Goal: Check status: Check status

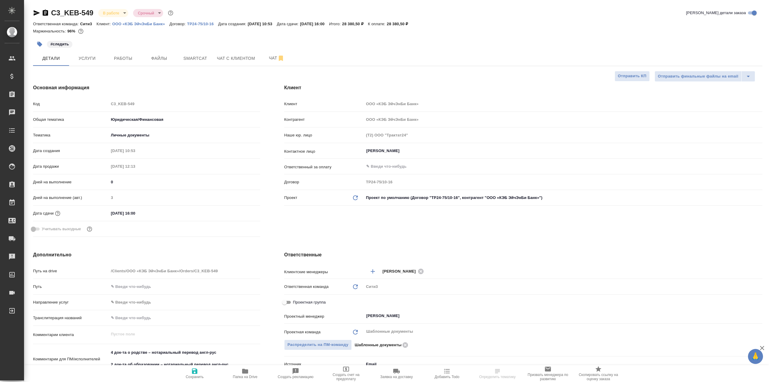
select select "RU"
type textarea "x"
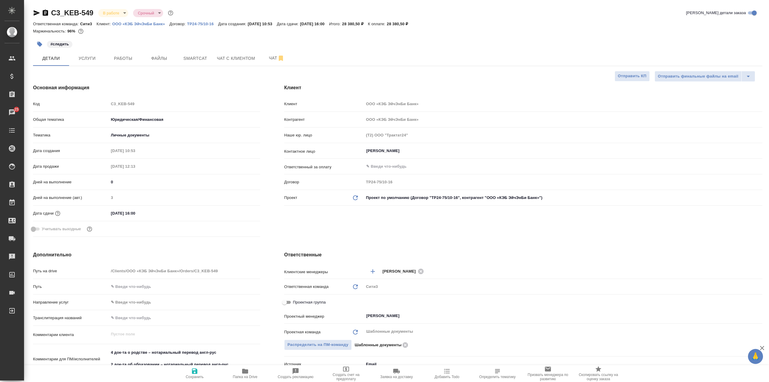
type textarea "x"
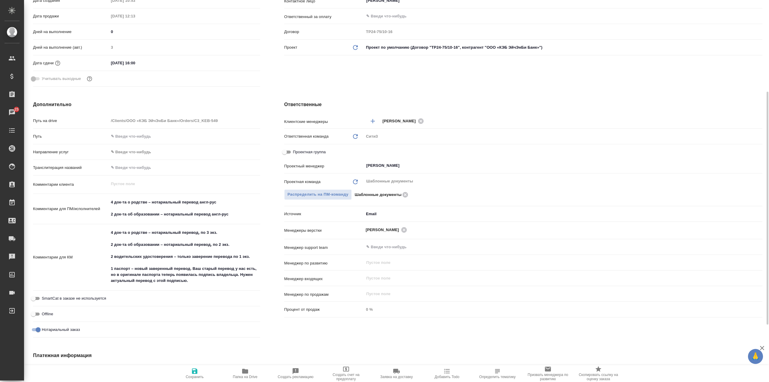
scroll to position [180, 0]
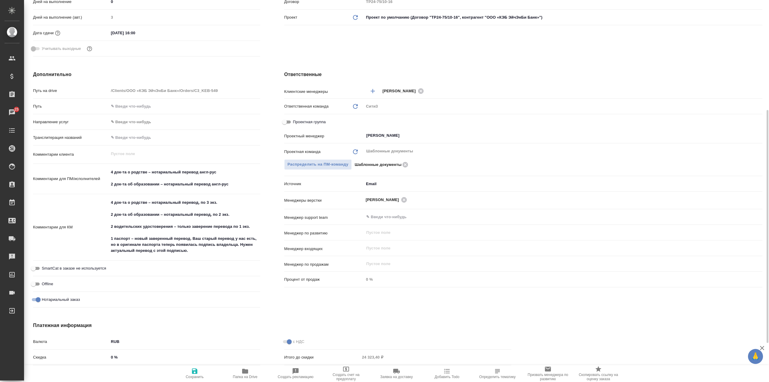
type textarea "x"
drag, startPoint x: 111, startPoint y: 202, endPoint x: 235, endPoint y: 216, distance: 124.8
click at [235, 216] on textarea "4 док-та о родстве – нотариальный перевод, по 3 экз. 2 док-та об образовании – …" at bounding box center [184, 227] width 151 height 58
type textarea "x"
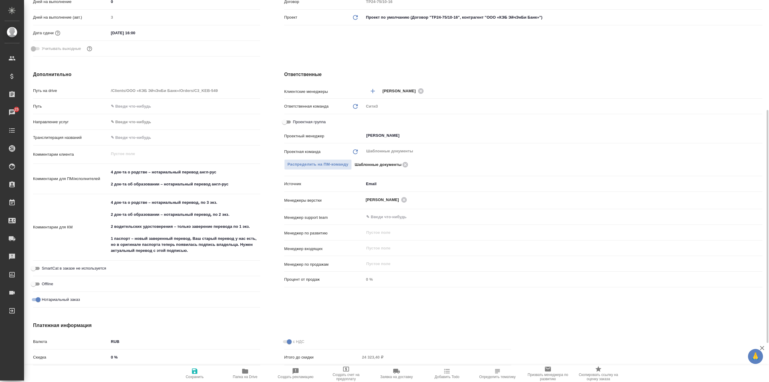
type textarea "x"
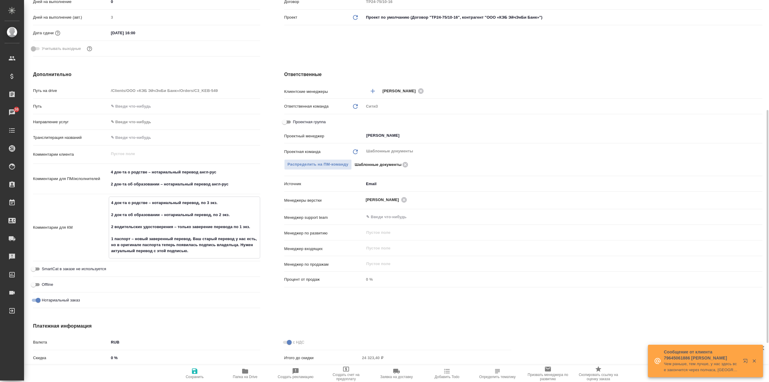
type textarea "x"
click at [269, 184] on div "Дополнительно Путь на drive /Clients/ООО «КЭБ ЭйчЭнБи Банк»/Orders/C3_KEB-549 П…" at bounding box center [146, 190] width 251 height 263
type textarea "x"
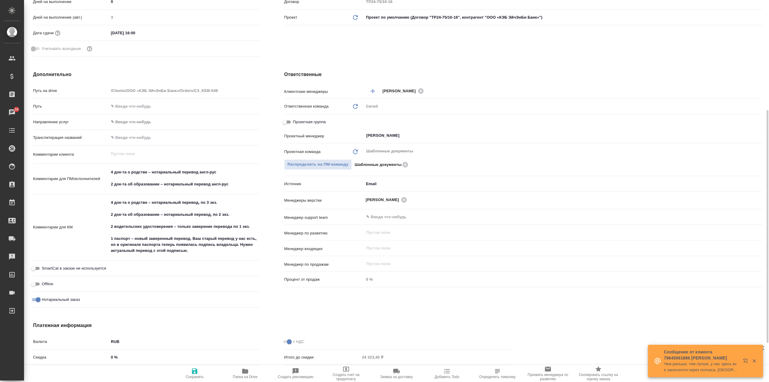
type textarea "x"
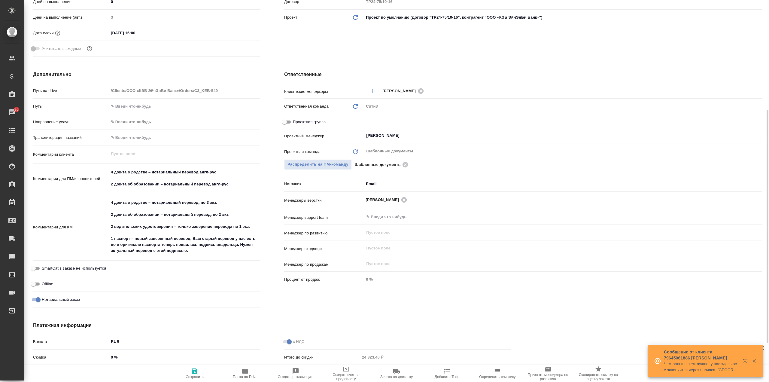
type textarea "x"
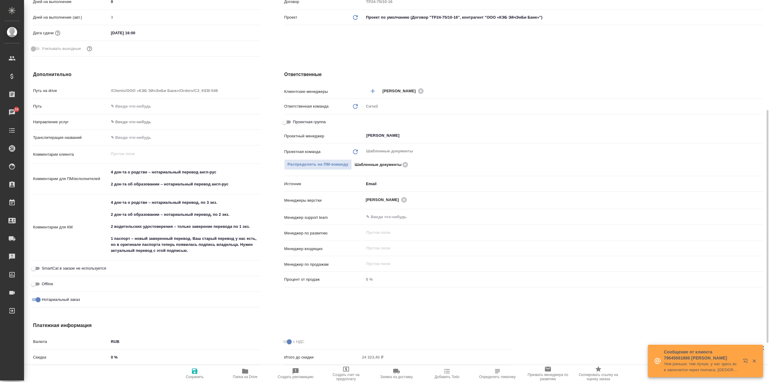
type textarea "x"
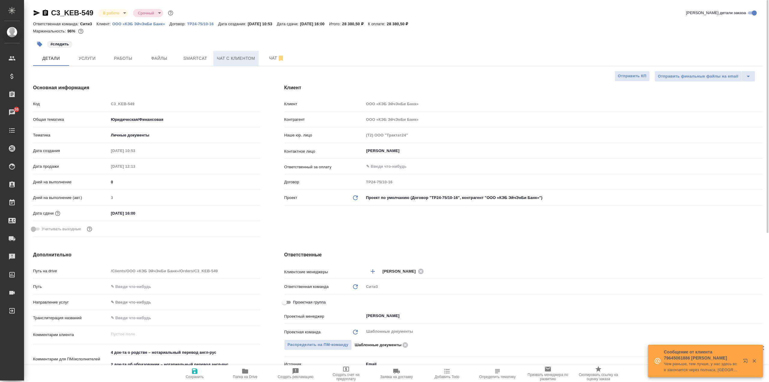
scroll to position [0, 0]
type textarea "x"
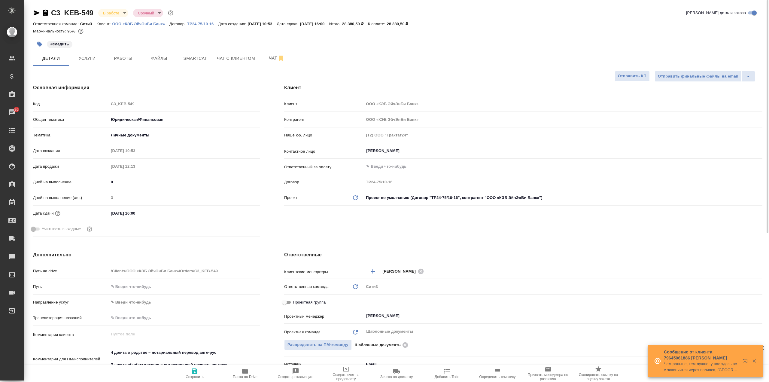
type textarea "x"
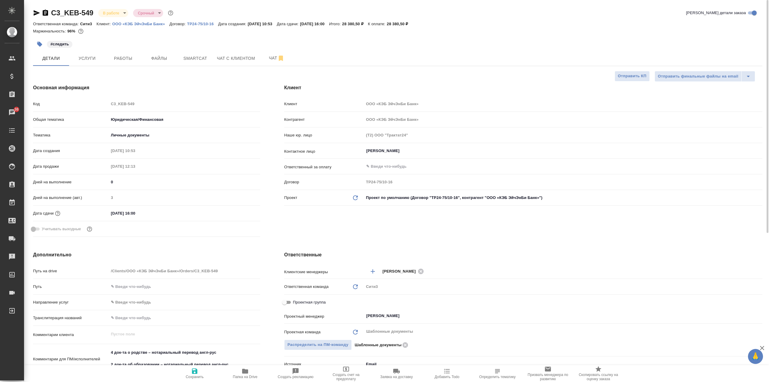
type textarea "x"
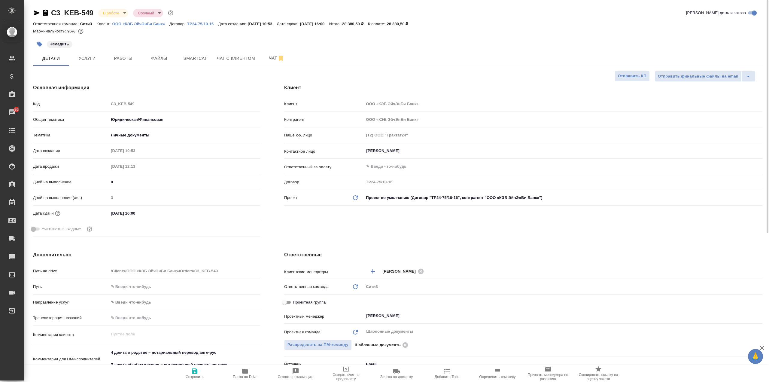
type textarea "x"
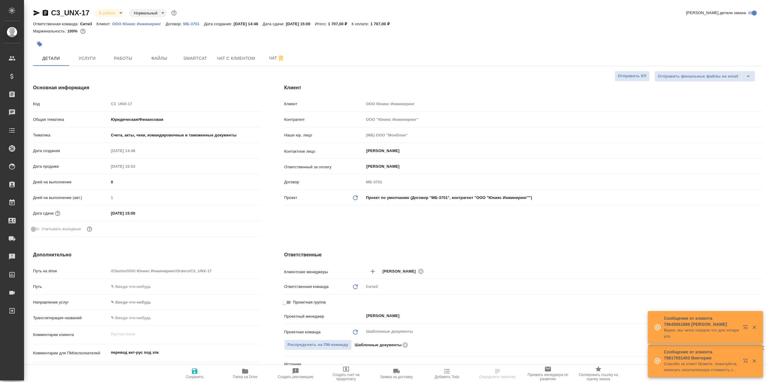
select select "RU"
type textarea "x"
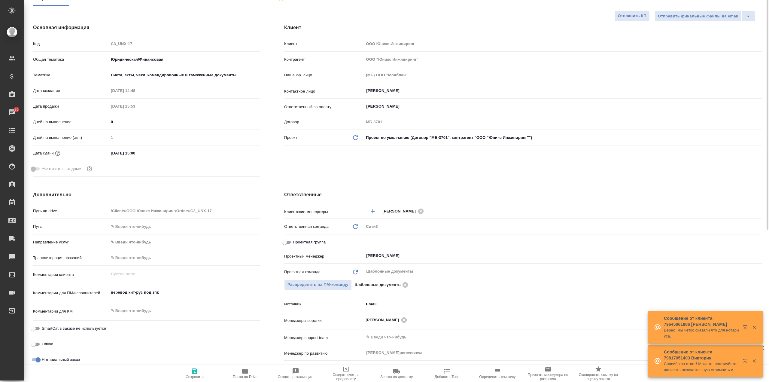
scroll to position [120, 0]
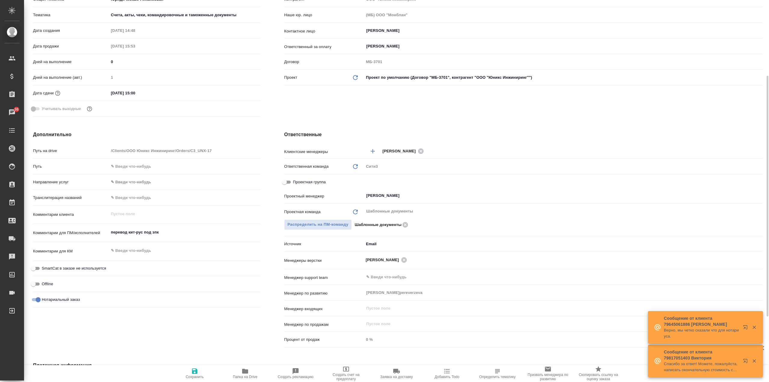
type textarea "x"
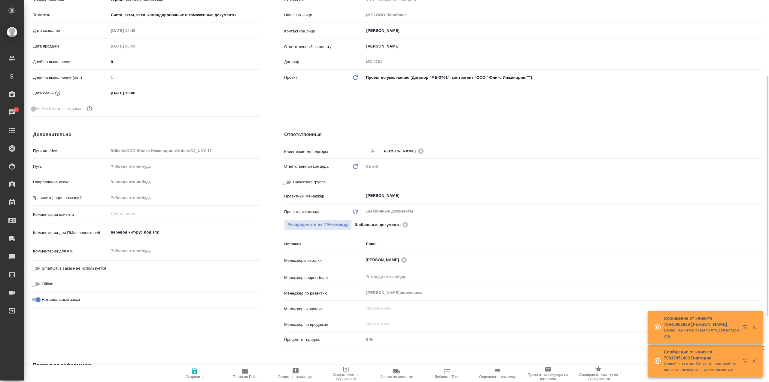
type textarea "x"
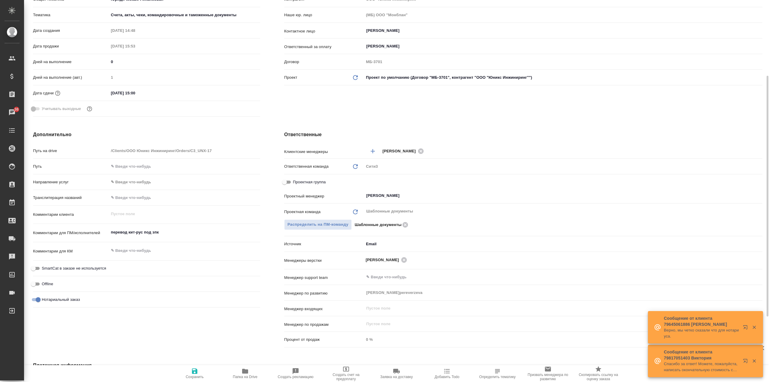
type textarea "x"
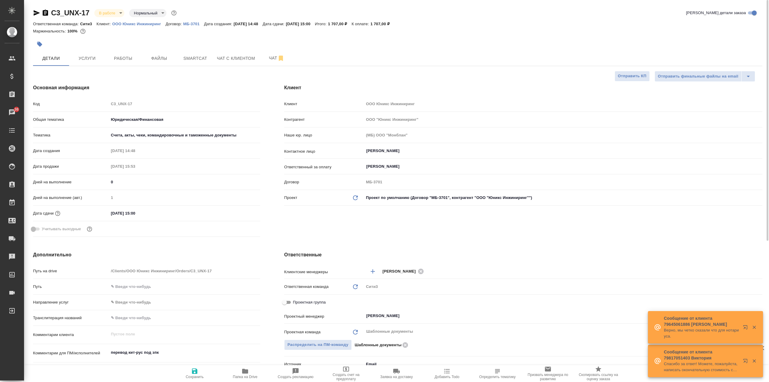
type textarea "x"
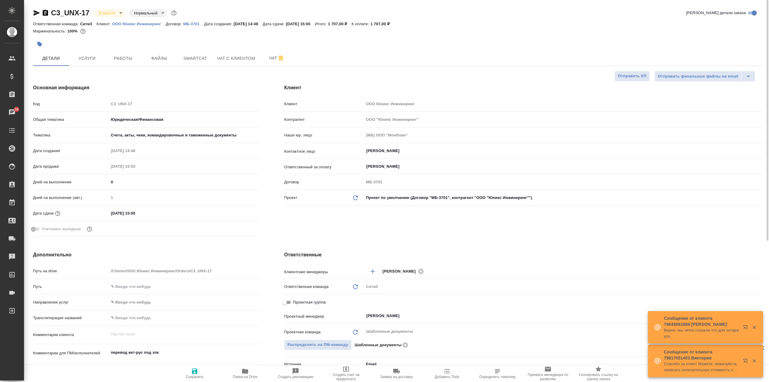
type textarea "x"
click at [93, 58] on span "Услуги" at bounding box center [87, 59] width 29 height 8
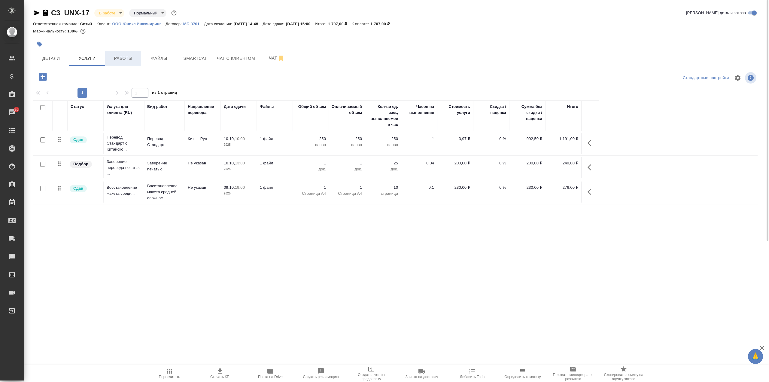
click at [129, 57] on span "Работы" at bounding box center [123, 59] width 29 height 8
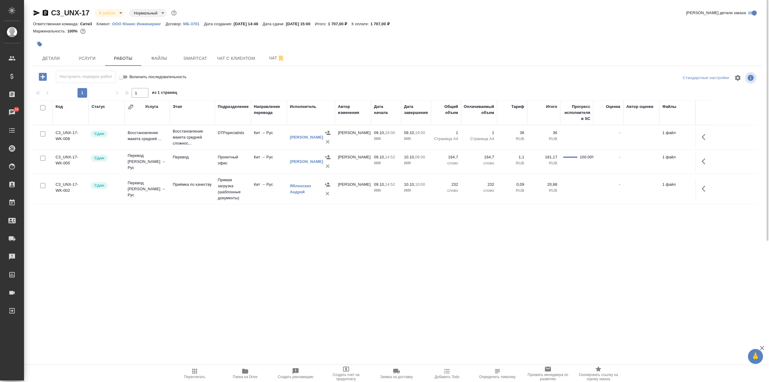
click at [417, 143] on td "09.10, 19:00 2025" at bounding box center [416, 137] width 30 height 21
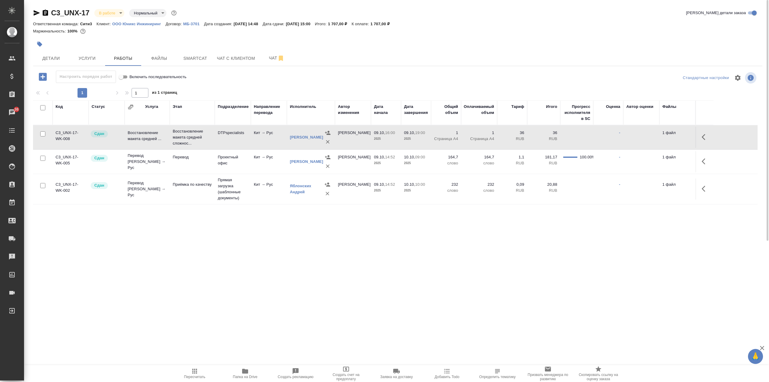
click at [369, 170] on td "[PERSON_NAME]" at bounding box center [353, 161] width 36 height 21
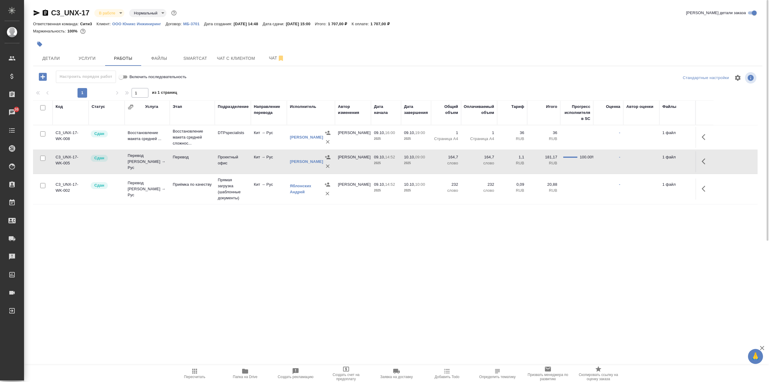
click at [274, 193] on td "Кит → Рус" at bounding box center [269, 188] width 36 height 21
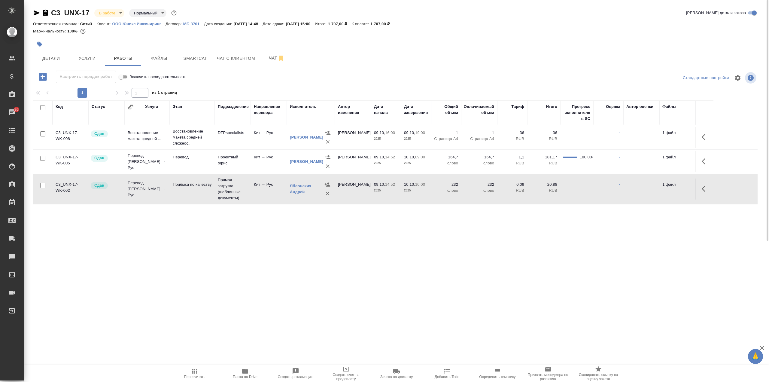
click at [274, 193] on td "Кит → Рус" at bounding box center [269, 188] width 36 height 21
click at [97, 57] on span "Услуги" at bounding box center [87, 59] width 29 height 8
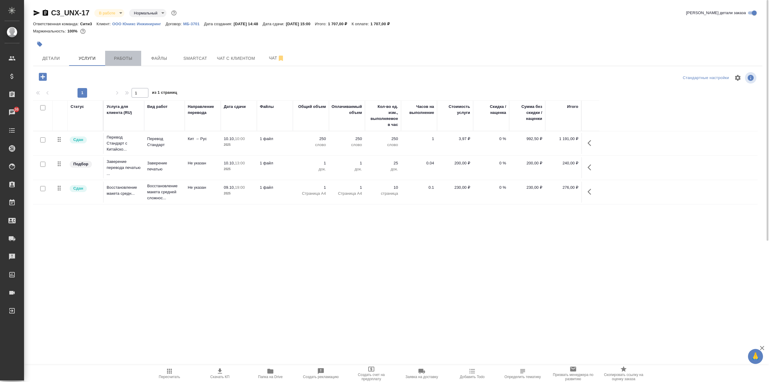
click at [127, 59] on span "Работы" at bounding box center [123, 59] width 29 height 8
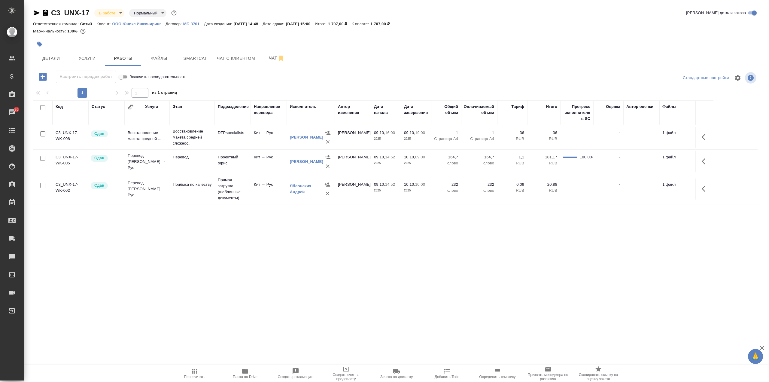
click at [96, 60] on span "Услуги" at bounding box center [87, 59] width 29 height 8
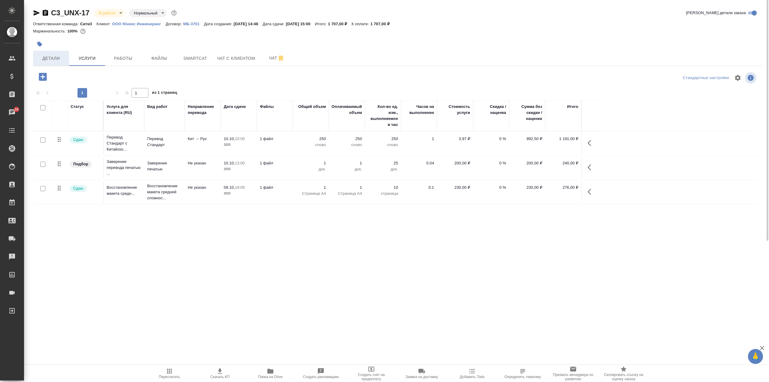
click at [58, 60] on span "Детали" at bounding box center [51, 59] width 29 height 8
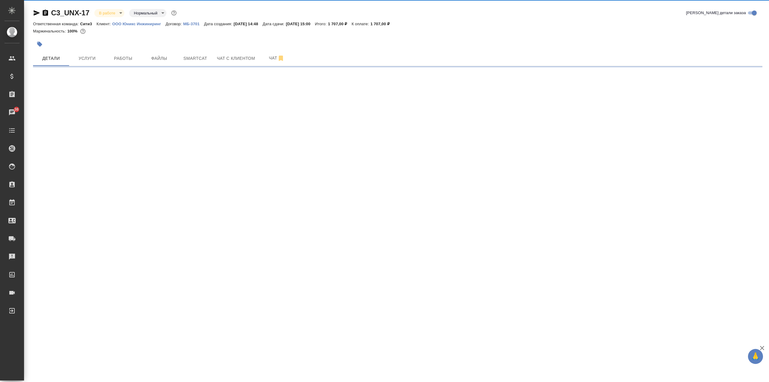
select select "RU"
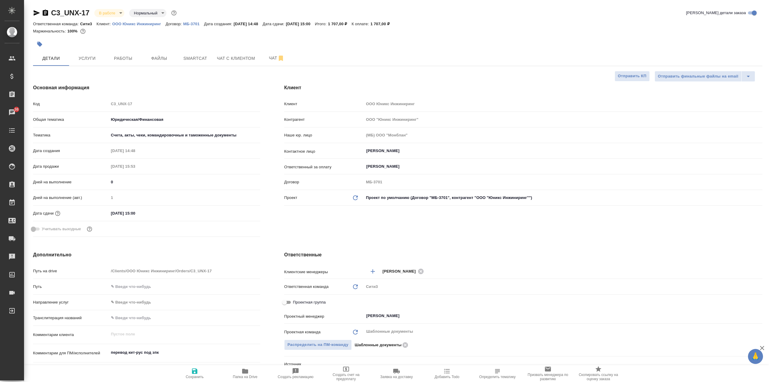
type textarea "x"
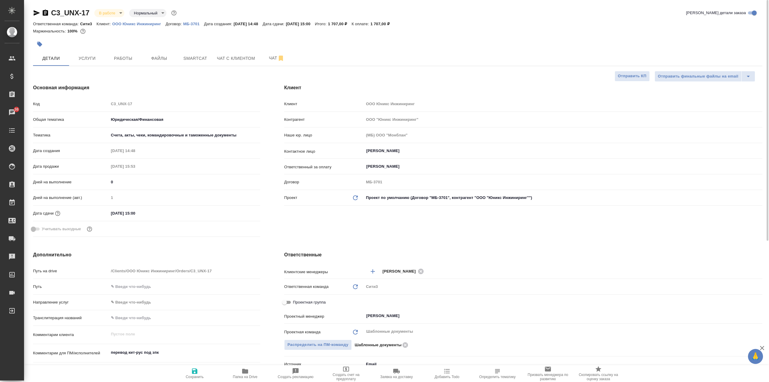
type textarea "x"
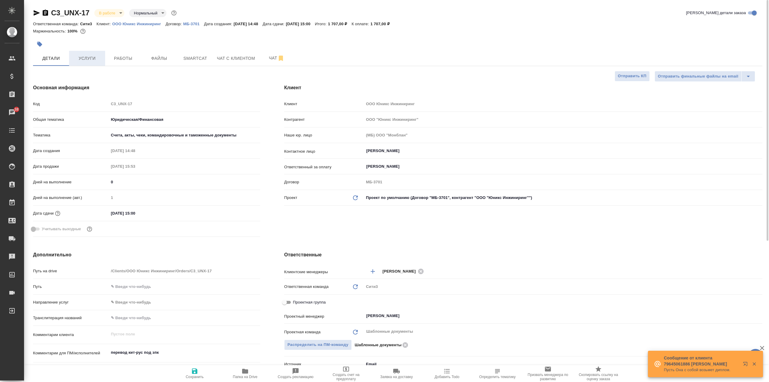
click at [87, 61] on span "Услуги" at bounding box center [87, 59] width 29 height 8
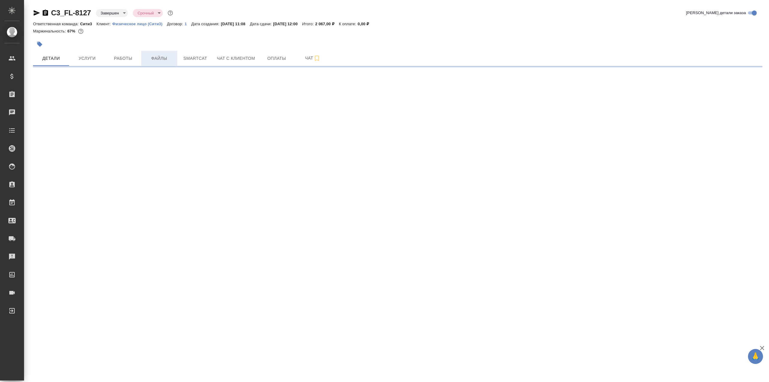
select select "RU"
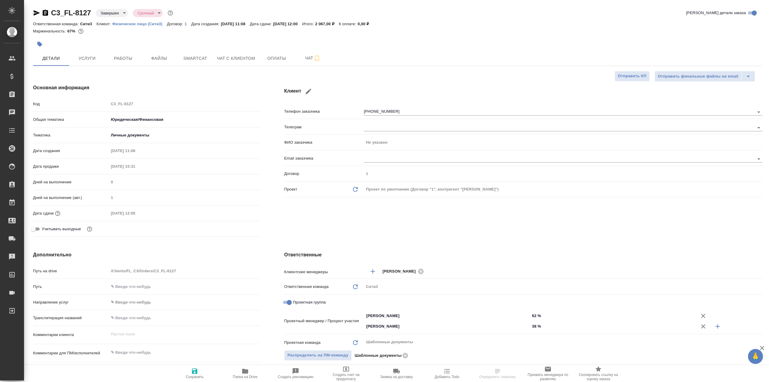
type textarea "x"
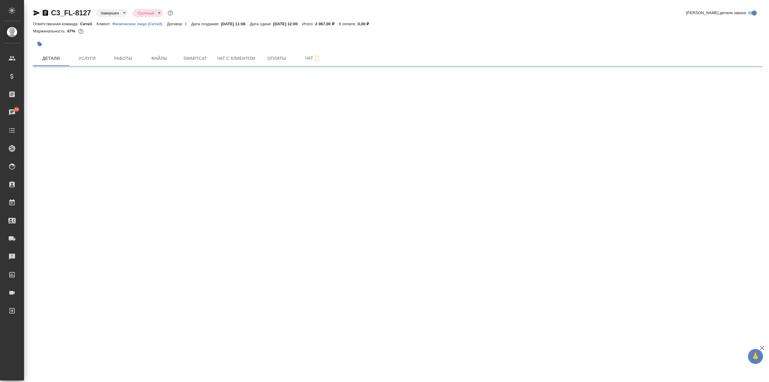
select select "RU"
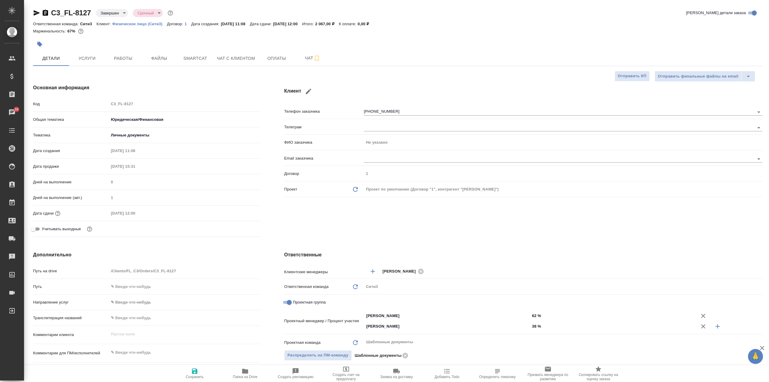
type textarea "x"
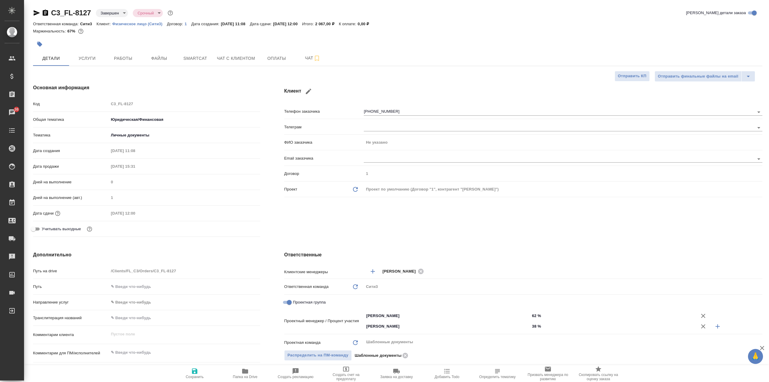
type textarea "x"
click at [245, 57] on span "Чат с клиентом" at bounding box center [236, 59] width 38 height 8
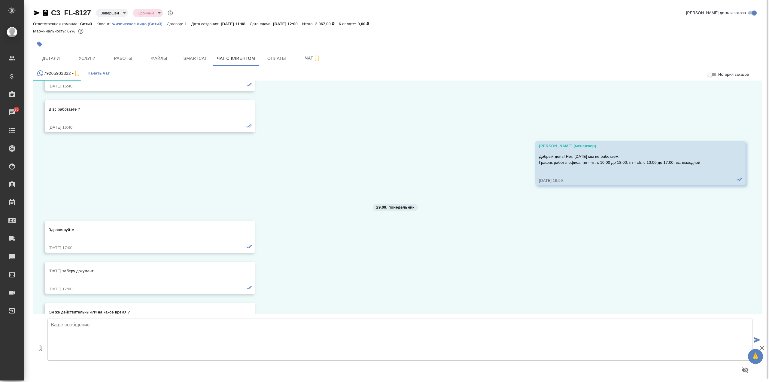
scroll to position [2207, 0]
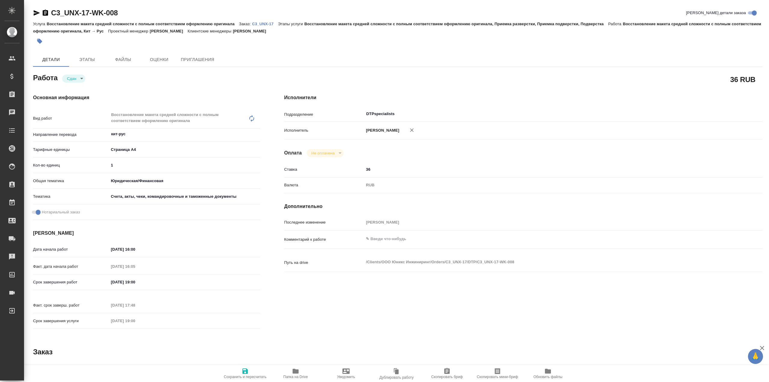
type textarea "x"
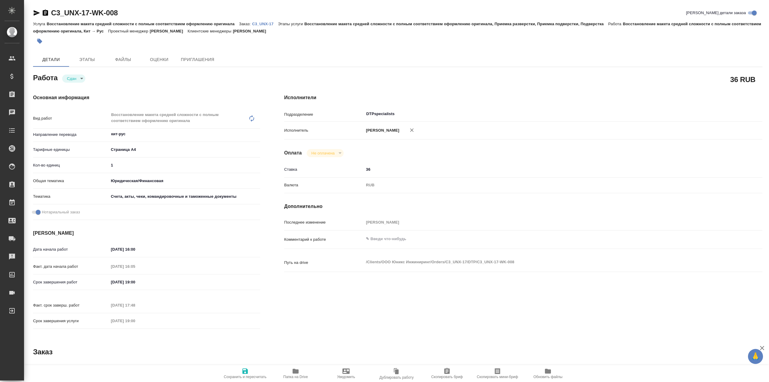
type textarea "x"
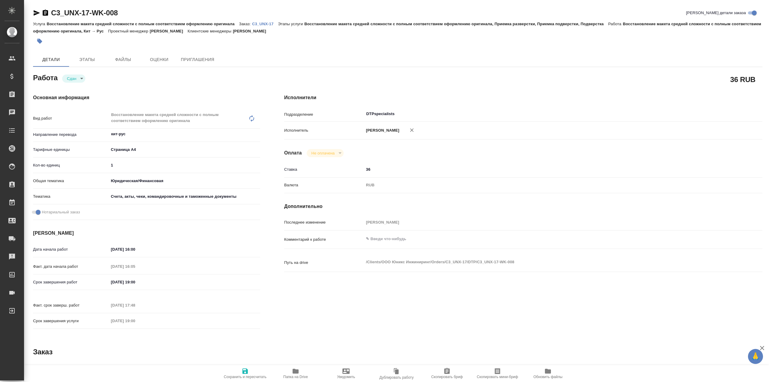
type textarea "x"
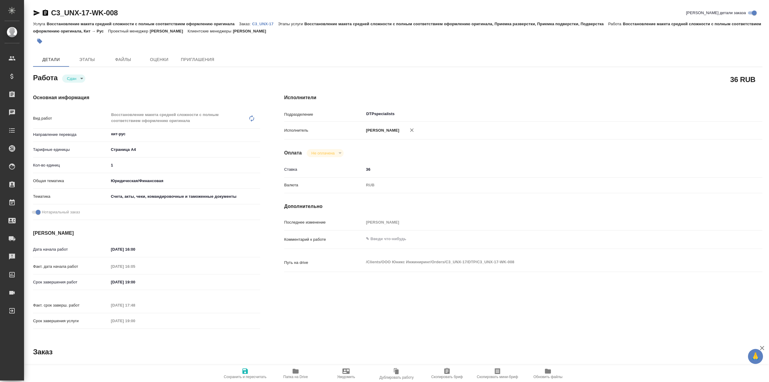
type textarea "x"
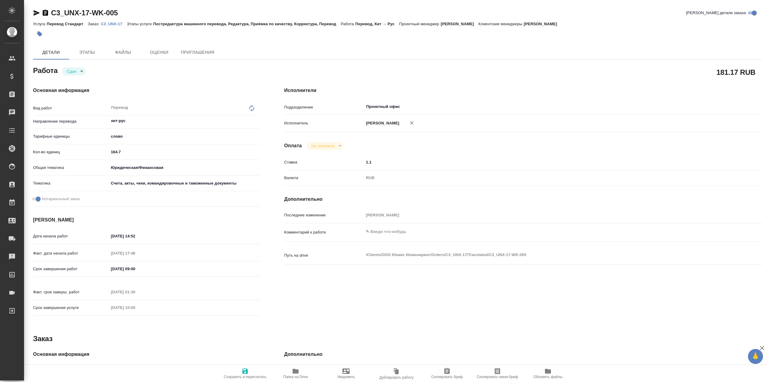
type textarea "x"
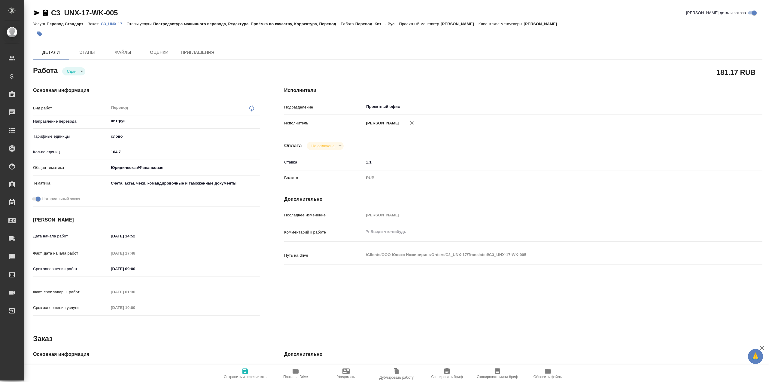
type textarea "x"
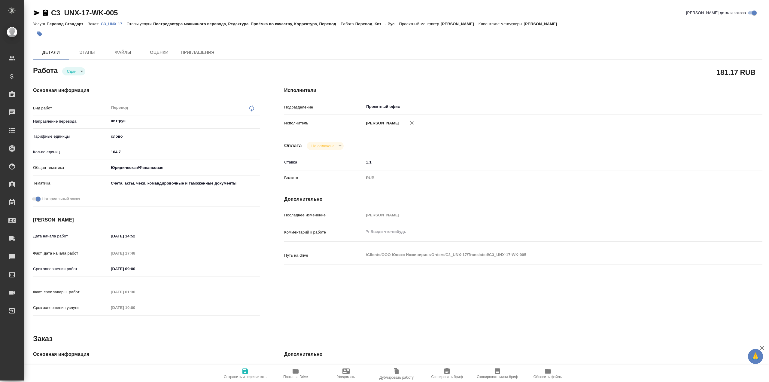
type textarea "x"
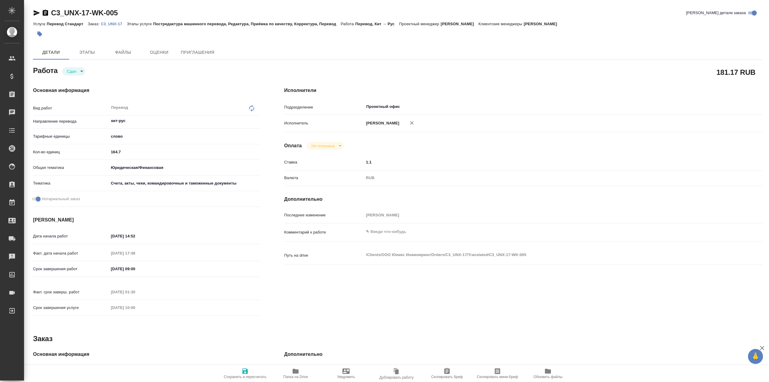
type textarea "x"
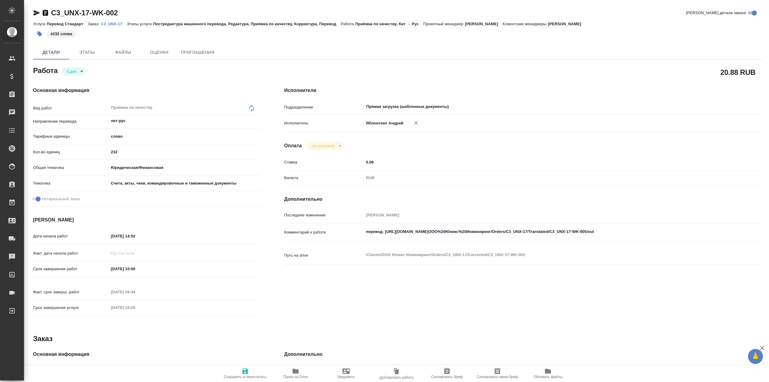
type textarea "x"
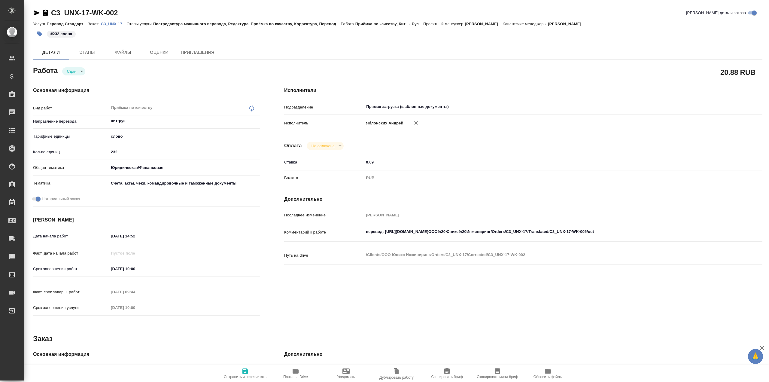
type textarea "x"
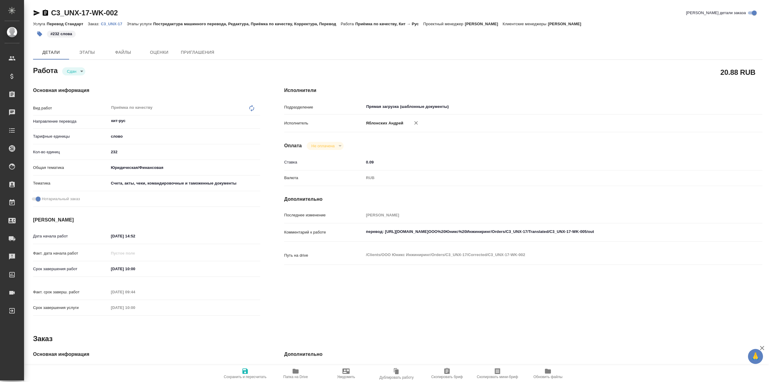
type textarea "x"
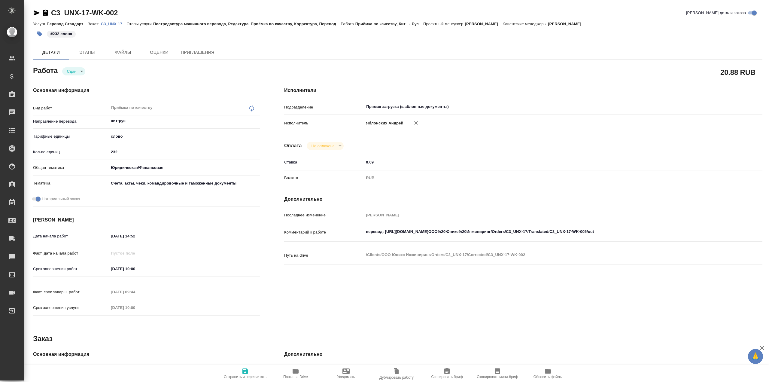
type textarea "x"
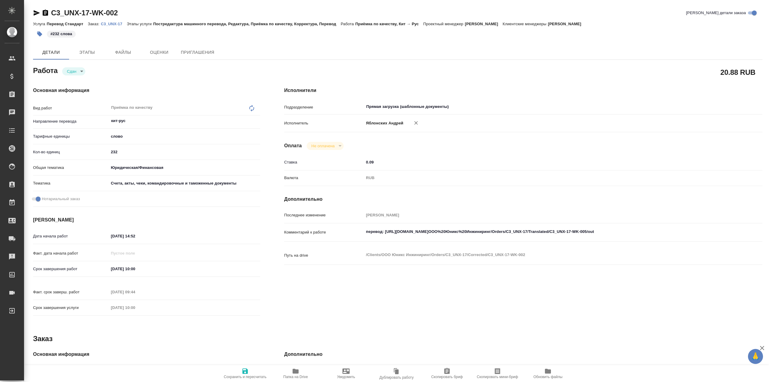
type textarea "x"
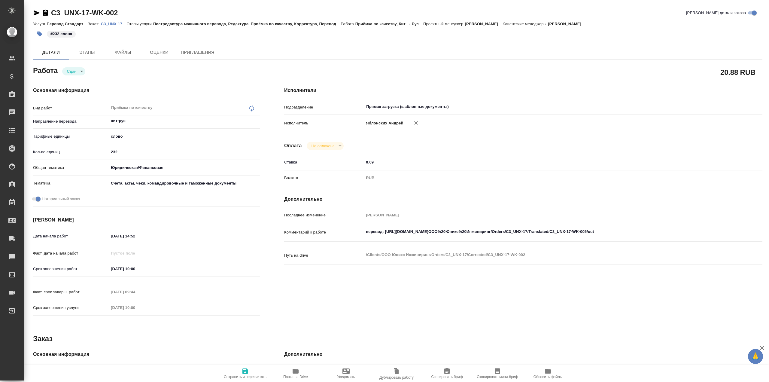
type textarea "x"
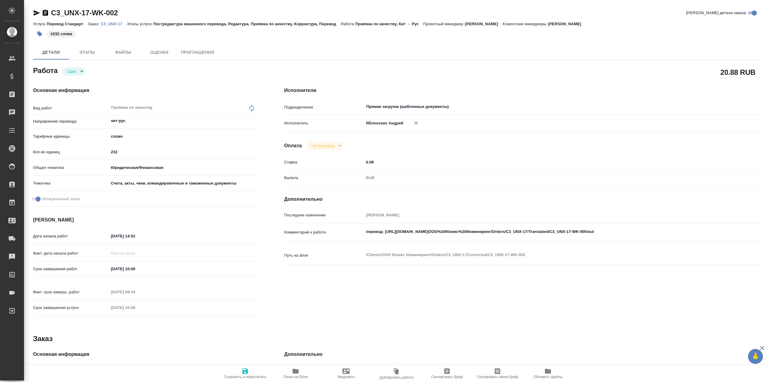
type textarea "x"
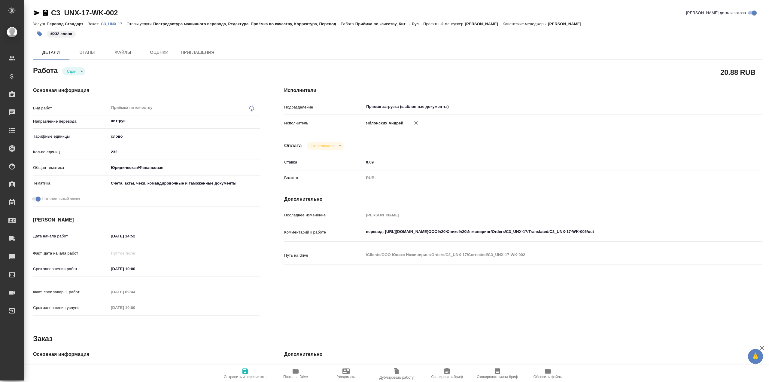
type textarea "x"
